Goal: Register for event/course

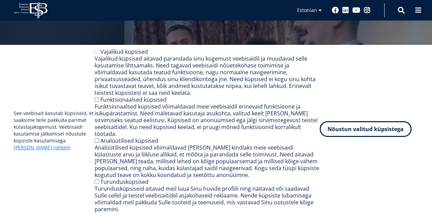
click at [337, 133] on button "Nõustun valitud küpsistega" at bounding box center [366, 129] width 92 height 16
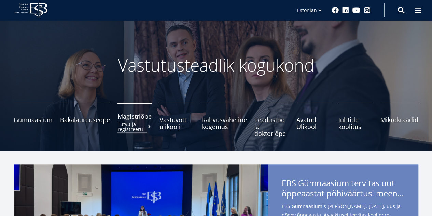
click at [142, 125] on small "Tutvu ja registreeru" at bounding box center [135, 126] width 35 height 10
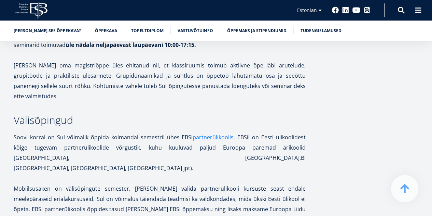
scroll to position [1312, 0]
